Goal: Task Accomplishment & Management: Use online tool/utility

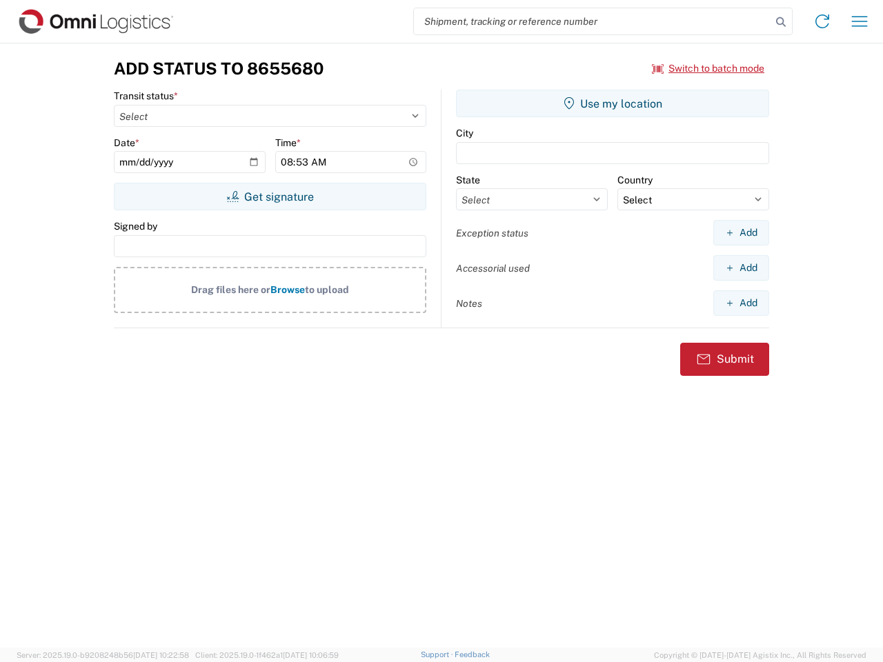
click at [593, 21] on input "search" at bounding box center [592, 21] width 357 height 26
click at [781, 22] on icon at bounding box center [780, 21] width 19 height 19
click at [823, 21] on icon at bounding box center [822, 21] width 22 height 22
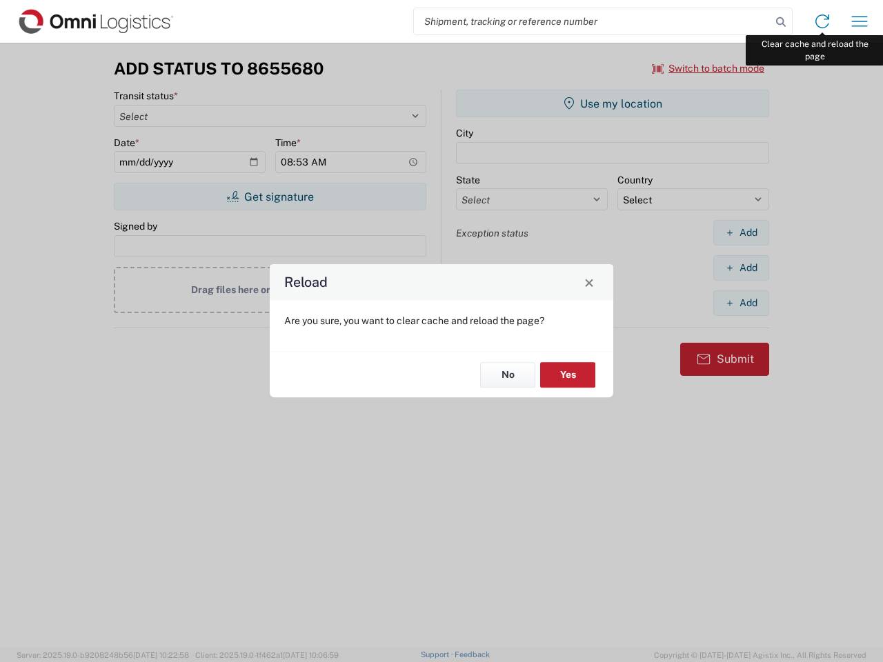
click at [860, 21] on div "Reload Are you sure, you want to clear cache and reload the page? No Yes" at bounding box center [441, 331] width 883 height 662
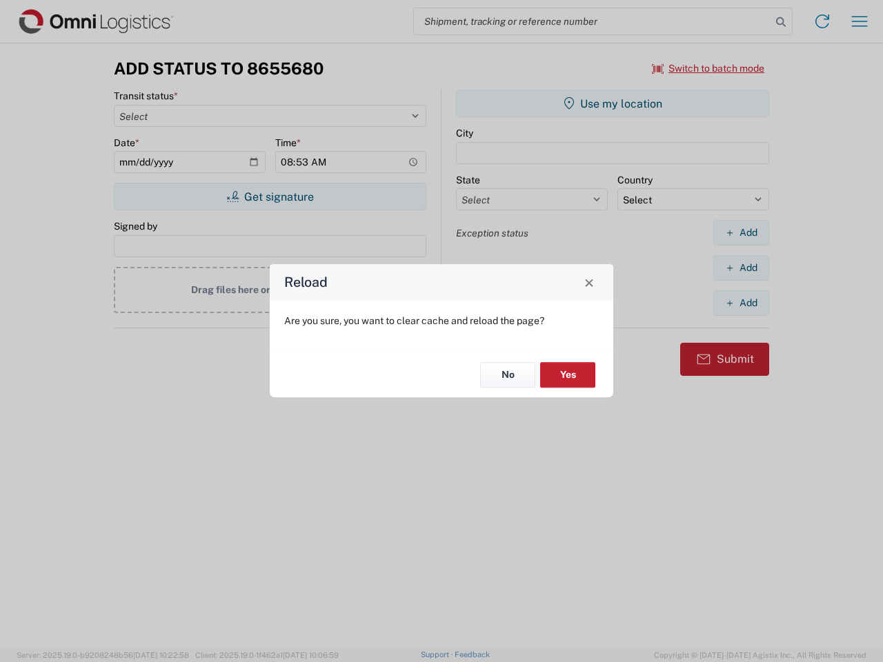
click at [709, 68] on div "Reload Are you sure, you want to clear cache and reload the page? No Yes" at bounding box center [441, 331] width 883 height 662
click at [270, 197] on div "Reload Are you sure, you want to clear cache and reload the page? No Yes" at bounding box center [441, 331] width 883 height 662
click at [613, 104] on div "Reload Are you sure, you want to clear cache and reload the page? No Yes" at bounding box center [441, 331] width 883 height 662
click at [741, 233] on div "Reload Are you sure, you want to clear cache and reload the page? No Yes" at bounding box center [441, 331] width 883 height 662
click at [741, 268] on div "Reload Are you sure, you want to clear cache and reload the page? No Yes" at bounding box center [441, 331] width 883 height 662
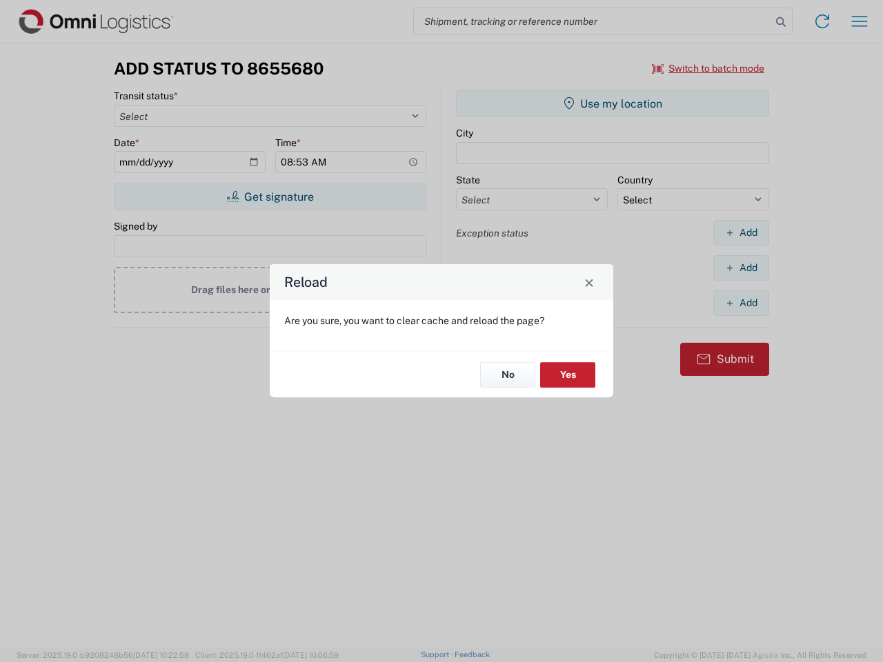
click at [741, 303] on div "Reload Are you sure, you want to clear cache and reload the page? No Yes" at bounding box center [441, 331] width 883 height 662
